Goal: Information Seeking & Learning: Learn about a topic

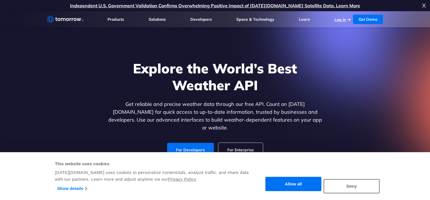
click at [340, 20] on link "Log In" at bounding box center [339, 19] width 11 height 5
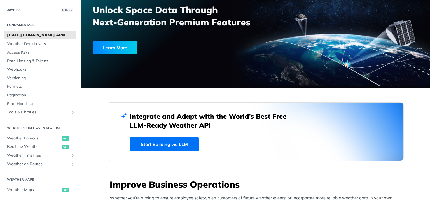
scroll to position [67, 0]
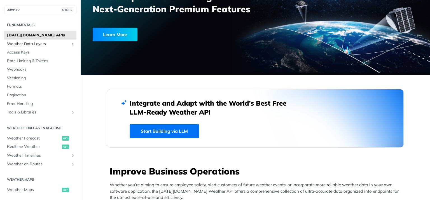
click at [40, 42] on span "Weather Data Layers" at bounding box center [38, 44] width 62 height 6
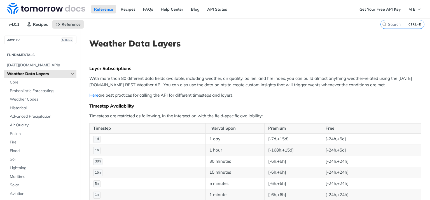
click at [33, 73] on span "Weather Data Layers" at bounding box center [38, 74] width 62 height 6
click at [72, 73] on icon "Hide subpages for Weather Data Layers" at bounding box center [72, 74] width 4 height 4
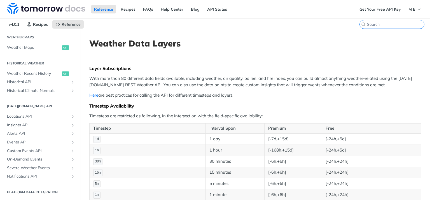
click at [391, 23] on input "CTRL-K" at bounding box center [395, 24] width 57 height 5
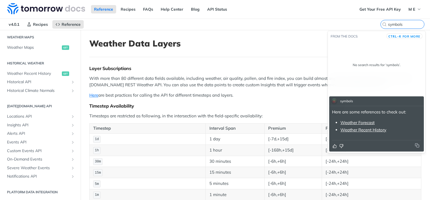
click at [353, 123] on link "Weather Forecast" at bounding box center [357, 122] width 34 height 5
click at [363, 122] on link "Weather Forecast" at bounding box center [357, 122] width 34 height 5
click at [353, 131] on link "Weather Recent History" at bounding box center [363, 129] width 46 height 5
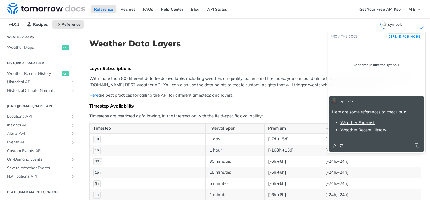
click at [356, 124] on link "Weather Forecast" at bounding box center [357, 122] width 34 height 5
click at [193, 55] on header "Weather Data Layers" at bounding box center [255, 47] width 332 height 19
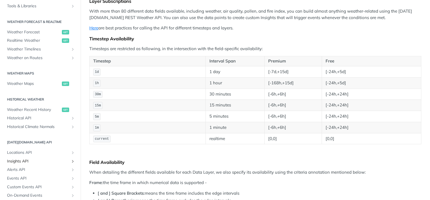
scroll to position [105, 0]
click at [30, 33] on span "Weather Forecast" at bounding box center [33, 33] width 53 height 6
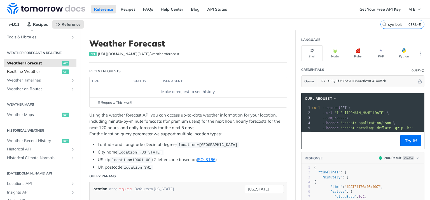
click at [30, 73] on span "Realtime Weather" at bounding box center [33, 72] width 53 height 6
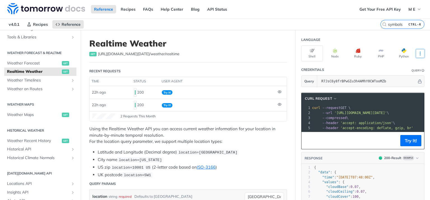
click at [420, 53] on icon "More ellipsis" at bounding box center [420, 53] width 1 height 3
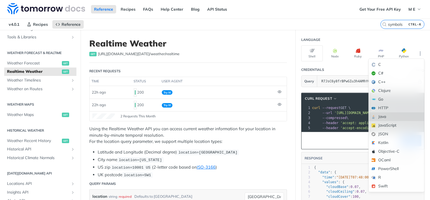
click at [380, 115] on div "Java" at bounding box center [395, 116] width 55 height 9
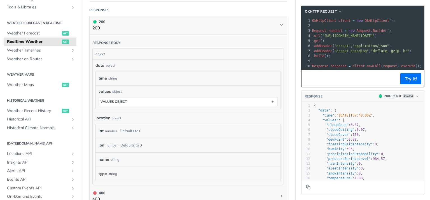
scroll to position [268, 0]
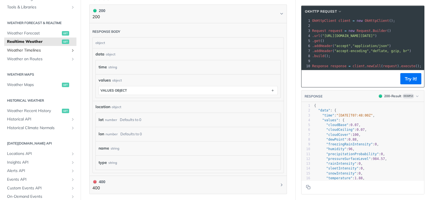
click at [28, 52] on span "Weather Timelines" at bounding box center [38, 51] width 62 height 6
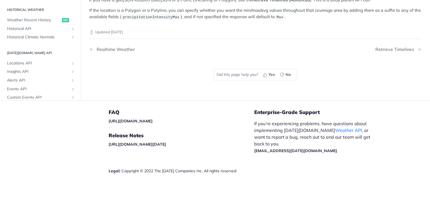
scroll to position [48, 0]
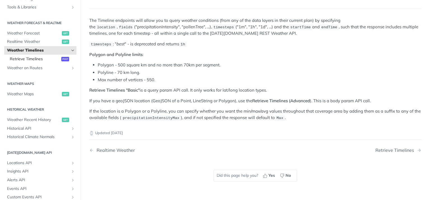
click at [35, 59] on span "Retrieve Timelines" at bounding box center [35, 59] width 50 height 6
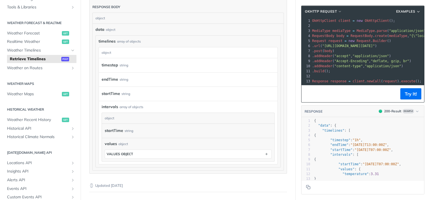
scroll to position [470, 0]
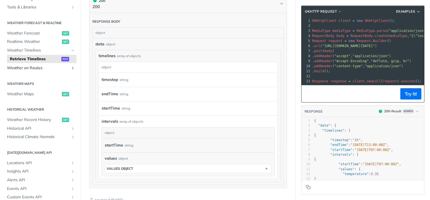
click at [72, 69] on icon "Show subpages for Weather on Routes" at bounding box center [72, 68] width 4 height 4
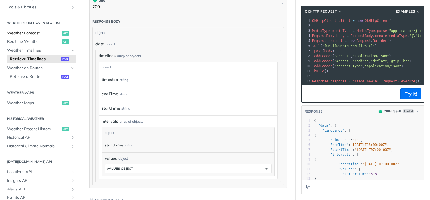
click at [28, 34] on span "Weather Forecast" at bounding box center [33, 33] width 53 height 6
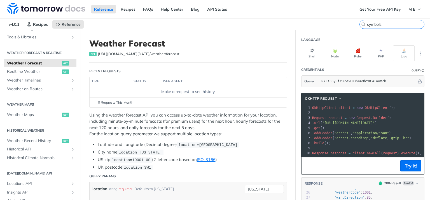
click at [391, 23] on input "symbols" at bounding box center [395, 24] width 57 height 5
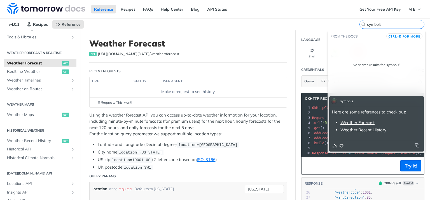
click at [376, 25] on input "symbols" at bounding box center [395, 24] width 57 height 5
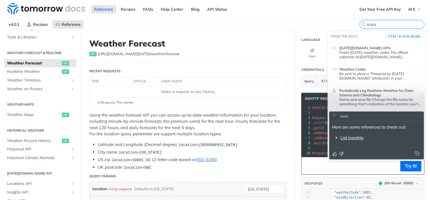
type input "icons"
click at [355, 138] on link "List Insights" at bounding box center [351, 137] width 23 height 5
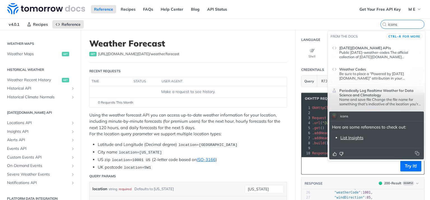
scroll to position [172, 0]
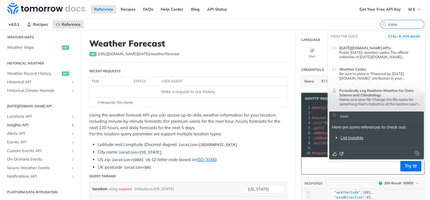
click at [15, 124] on span "Insights API" at bounding box center [38, 125] width 62 height 6
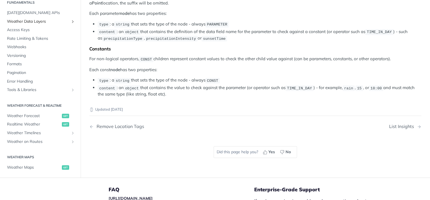
scroll to position [988, 0]
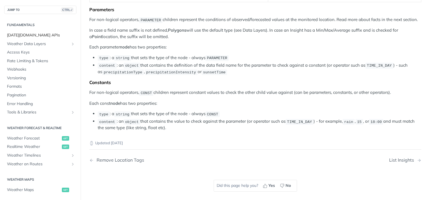
click at [26, 37] on span "[DATE][DOMAIN_NAME] APIs" at bounding box center [41, 35] width 68 height 6
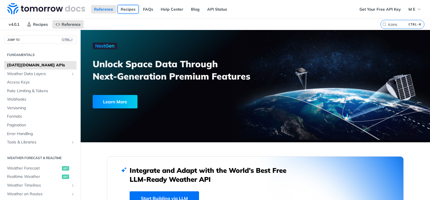
click at [128, 11] on link "Recipes" at bounding box center [127, 9] width 21 height 8
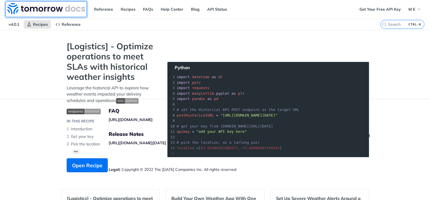
click at [54, 8] on img at bounding box center [46, 8] width 78 height 11
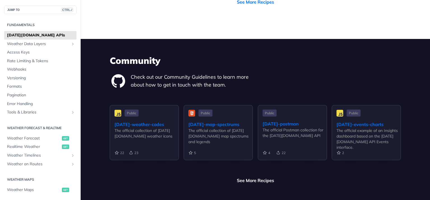
scroll to position [1342, 0]
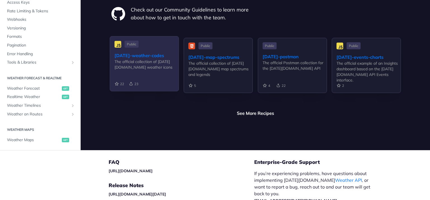
click at [137, 52] on div "[DATE]-weather-codes" at bounding box center [146, 55] width 64 height 7
